Goal: Transaction & Acquisition: Subscribe to service/newsletter

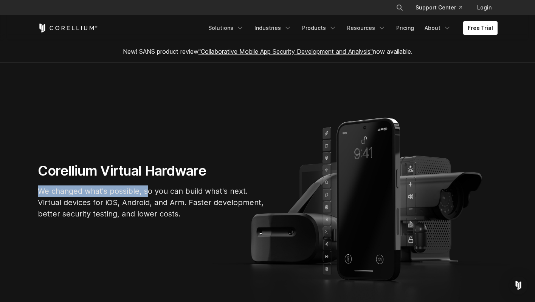
drag, startPoint x: 40, startPoint y: 187, endPoint x: 148, endPoint y: 193, distance: 108.0
click at [148, 193] on p "We changed what's possible, so you can build what's next. Virtual devices for i…" at bounding box center [151, 202] width 227 height 34
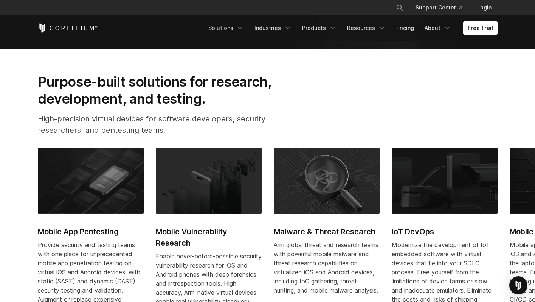
scroll to position [276, 0]
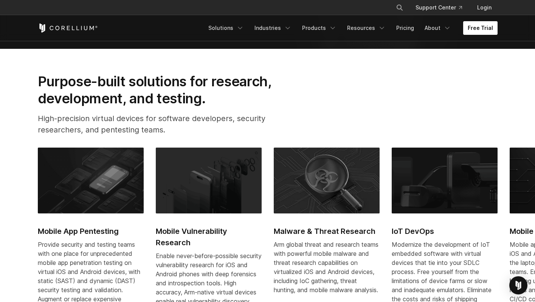
click at [472, 34] on link "Free Trial" at bounding box center [480, 28] width 34 height 14
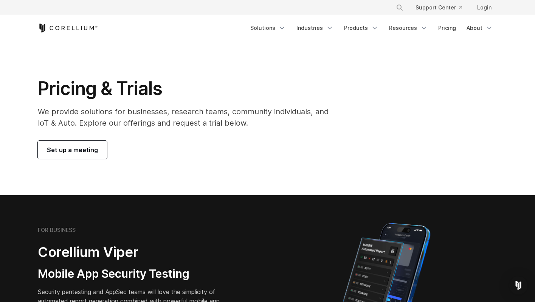
click at [87, 154] on span "Set up a meeting" at bounding box center [72, 149] width 51 height 9
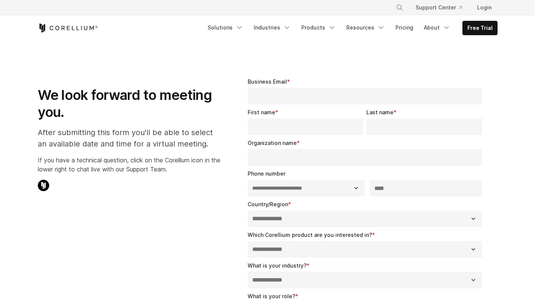
select select "**"
click at [409, 26] on link "Pricing" at bounding box center [404, 28] width 27 height 14
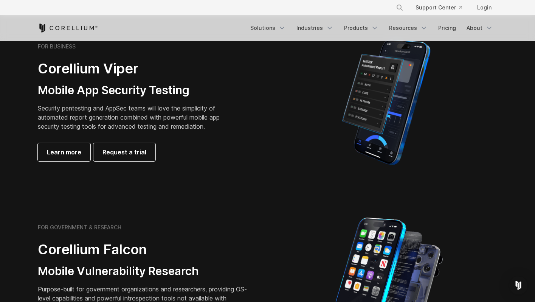
scroll to position [183, 0]
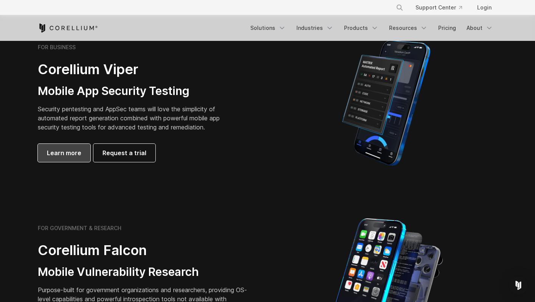
click at [61, 154] on span "Learn more" at bounding box center [64, 152] width 34 height 9
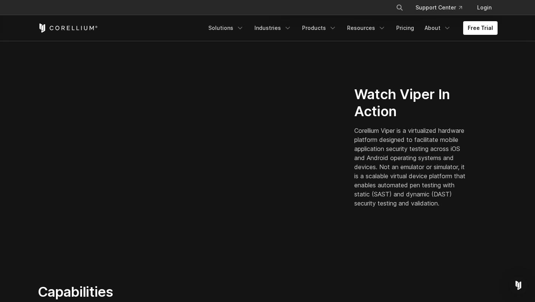
scroll to position [197, 0]
